Goal: Task Accomplishment & Management: Manage account settings

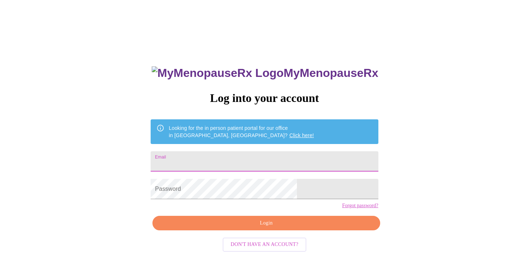
click at [213, 162] on input "Email" at bounding box center [265, 161] width 228 height 20
type input "eamoore-eqvet@sbcglobal.net"
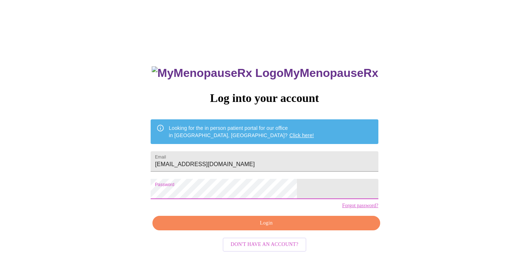
click at [260, 228] on span "Login" at bounding box center [266, 222] width 211 height 9
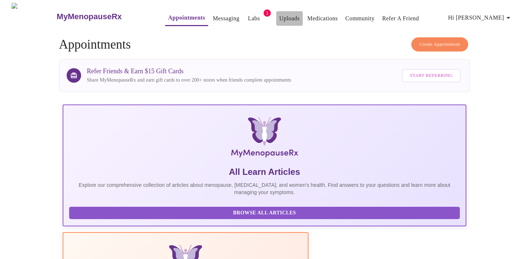
click at [279, 14] on link "Uploads" at bounding box center [289, 18] width 21 height 10
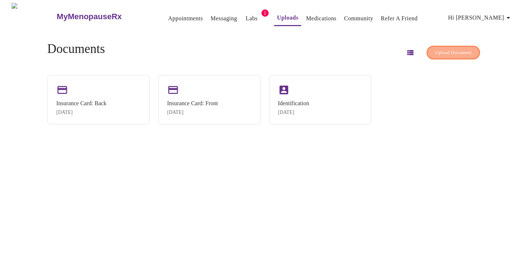
click at [435, 53] on span "Upload Document" at bounding box center [453, 53] width 37 height 8
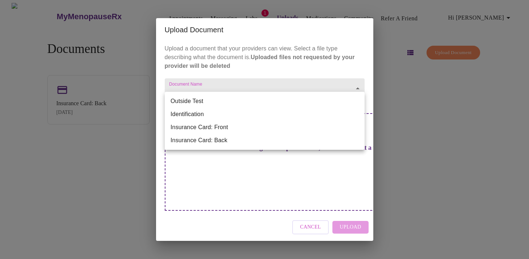
click at [360, 101] on body "MyMenopauseRx Appointments Messaging Labs 1 Uploads Medications Community Refer…" at bounding box center [265, 132] width 524 height 259
click at [290, 103] on li "Outside Test" at bounding box center [265, 101] width 200 height 13
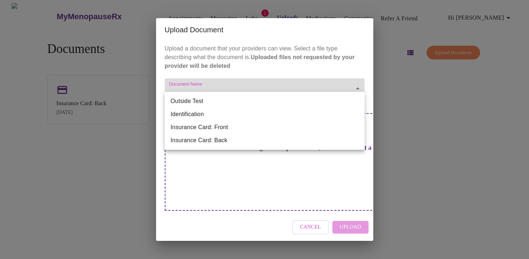
type input "Outside Test"
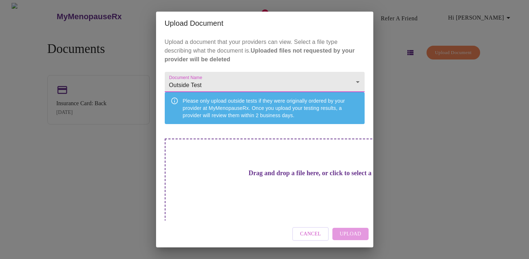
click at [350, 235] on div "Cancel Upload" at bounding box center [264, 233] width 217 height 27
click at [354, 81] on body "MyMenopauseRx Appointments Messaging Labs 1 Uploads Medications Community Refer…" at bounding box center [265, 132] width 524 height 259
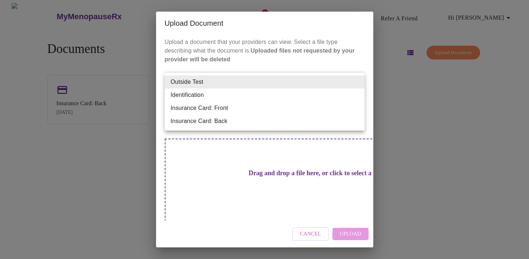
click at [319, 85] on li "Outside Test" at bounding box center [265, 81] width 200 height 13
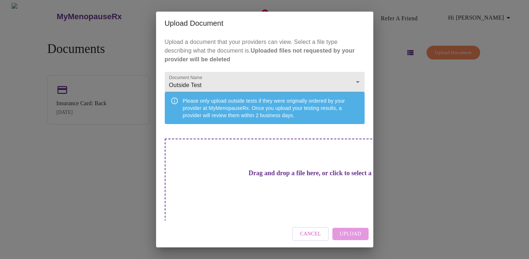
click at [291, 113] on div "Please only upload outside tests if they were originally ordered by your provid…" at bounding box center [271, 108] width 176 height 28
click at [266, 177] on h3 "Drag and drop a file here, or click to select a file" at bounding box center [316, 173] width 200 height 8
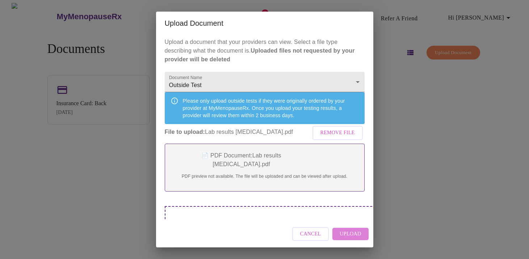
click at [353, 236] on span "Upload" at bounding box center [350, 233] width 21 height 9
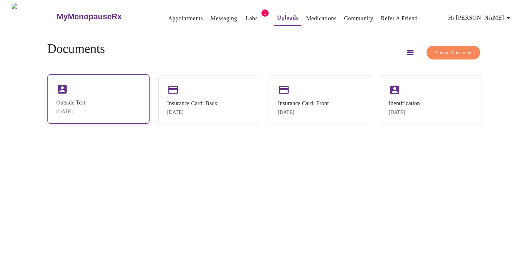
click at [86, 109] on div "Sep 25, 2025" at bounding box center [71, 112] width 29 height 6
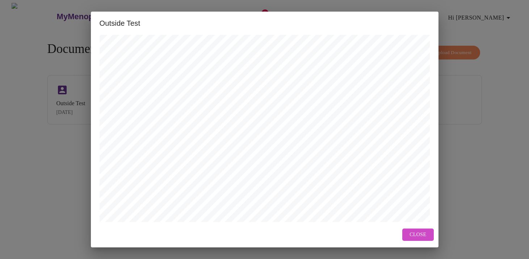
scroll to position [274, 0]
click at [220, 208] on span "Next Page" at bounding box center [224, 208] width 28 height 9
click at [420, 236] on span "Close" at bounding box center [418, 234] width 17 height 9
